Goal: Transaction & Acquisition: Subscribe to service/newsletter

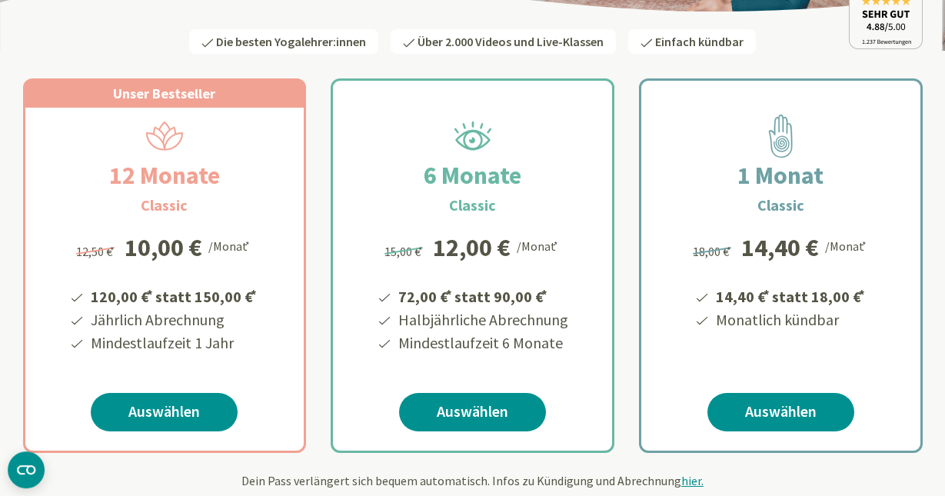
scroll to position [234, 0]
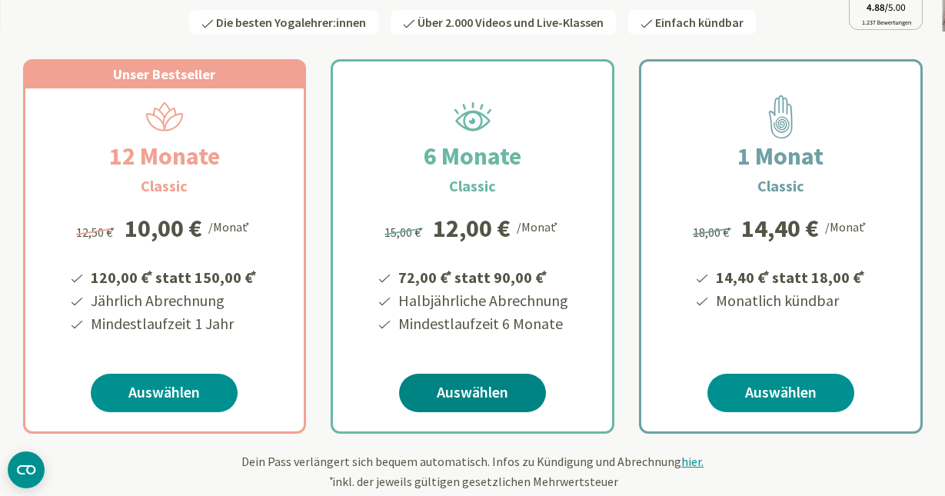
click at [471, 392] on link "Auswählen" at bounding box center [472, 393] width 147 height 38
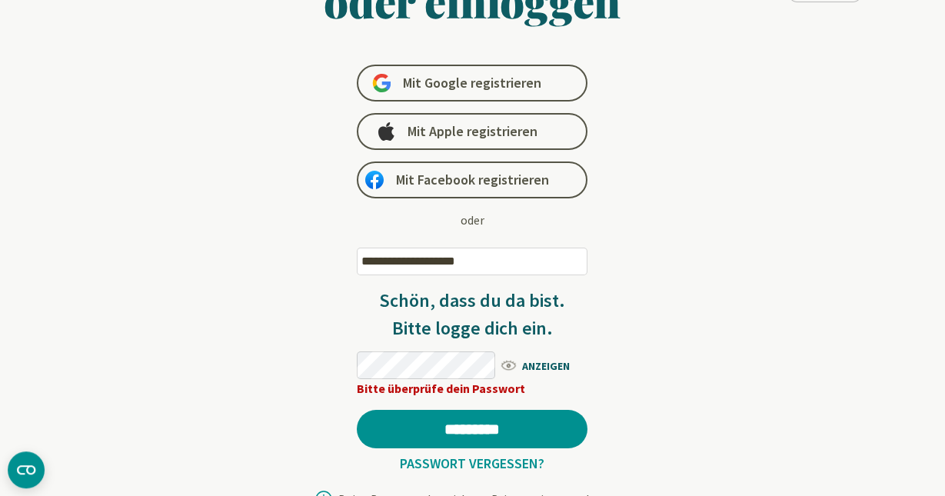
scroll to position [172, 0]
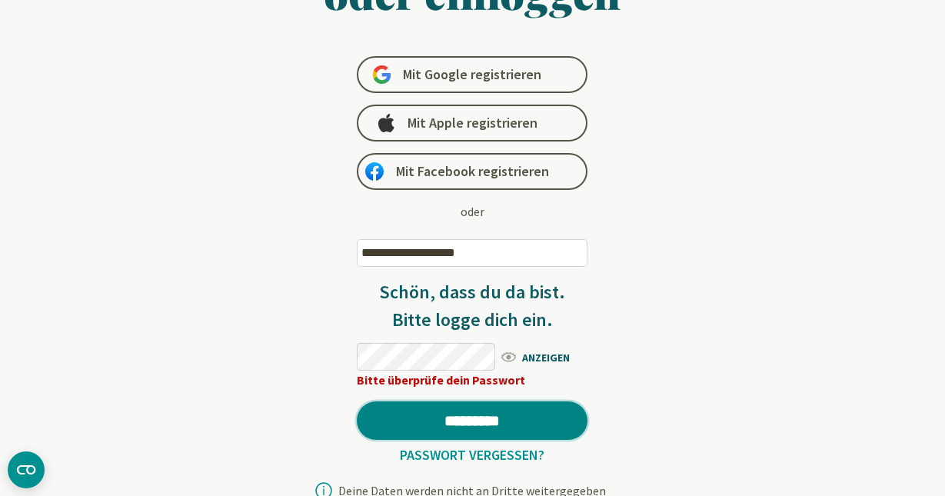
click at [437, 420] on input "*********" at bounding box center [472, 421] width 231 height 38
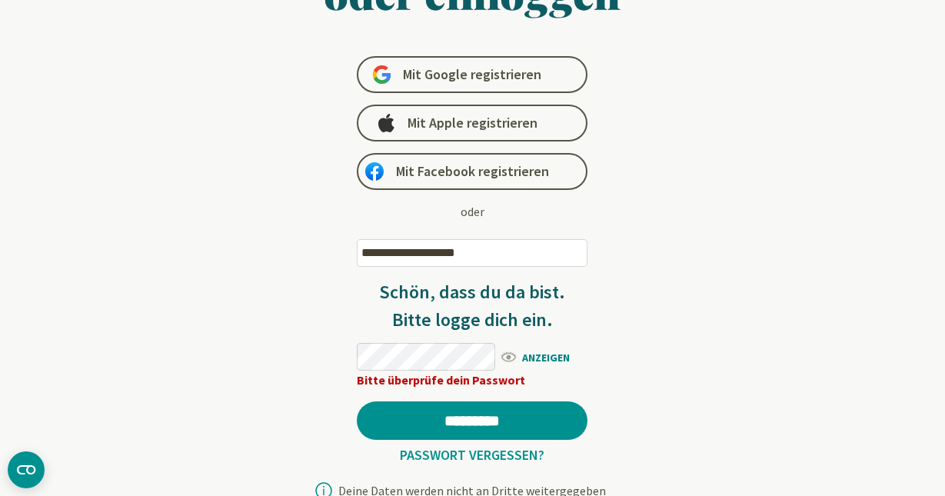
click at [511, 358] on span "ANZEIGEN" at bounding box center [543, 356] width 88 height 19
click at [508, 455] on link "Passwort vergessen?" at bounding box center [472, 455] width 157 height 18
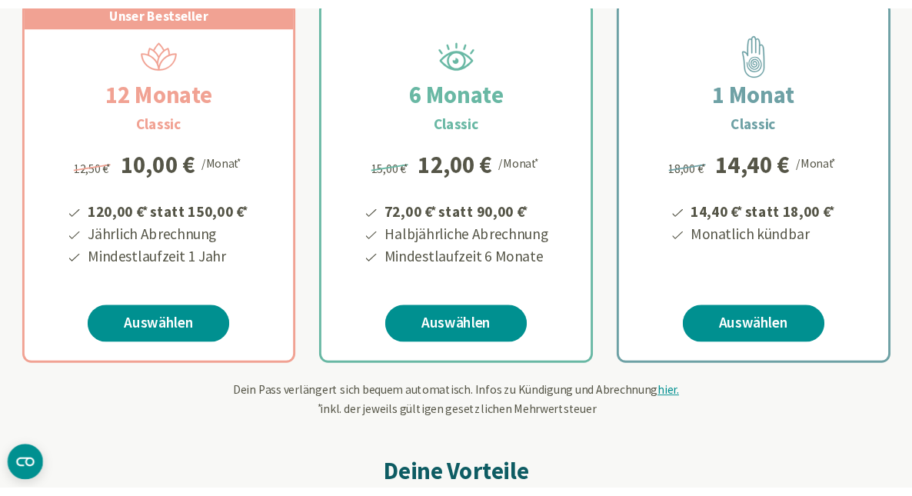
scroll to position [295, 0]
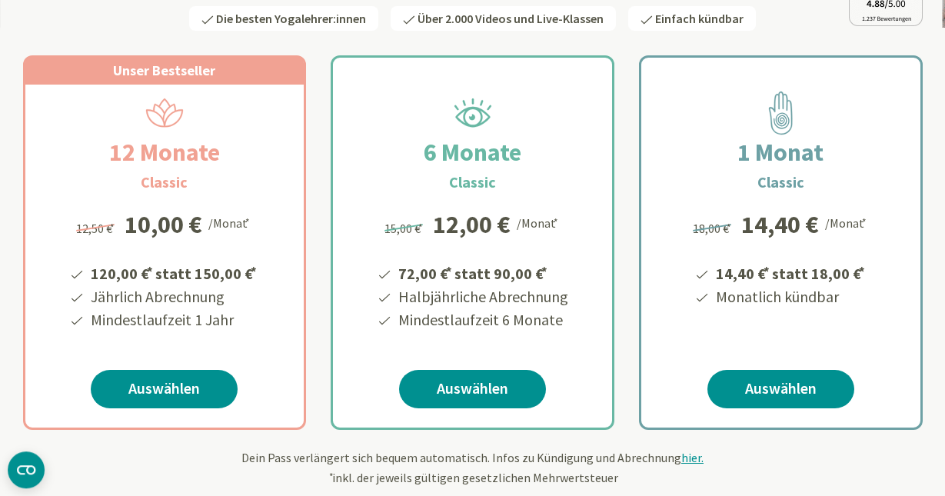
scroll to position [271, 0]
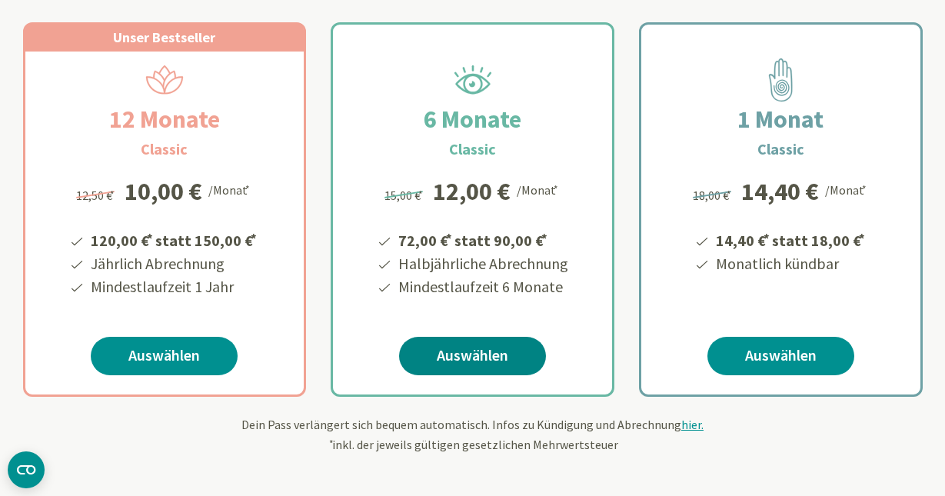
click at [480, 362] on link "Auswählen" at bounding box center [472, 356] width 147 height 38
